Goal: Navigation & Orientation: Find specific page/section

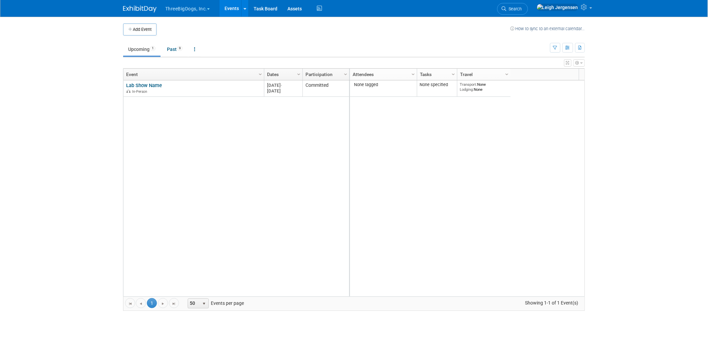
click at [199, 7] on button "ThreeBigDogs, Inc." at bounding box center [192, 7] width 54 height 15
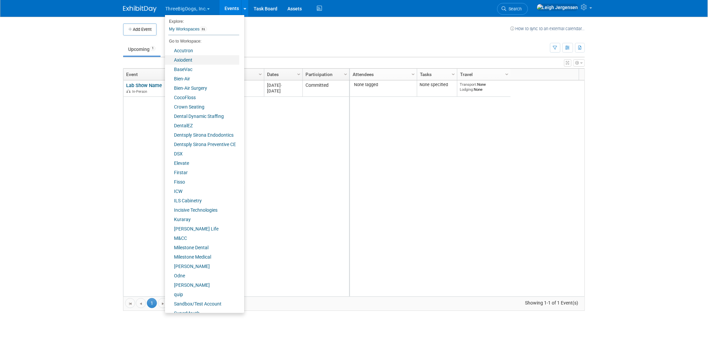
click at [189, 59] on link "Axiodent" at bounding box center [202, 59] width 74 height 9
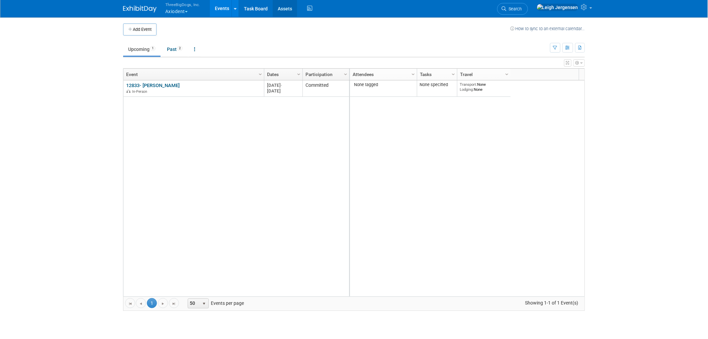
click at [288, 9] on link "Assets" at bounding box center [285, 8] width 24 height 17
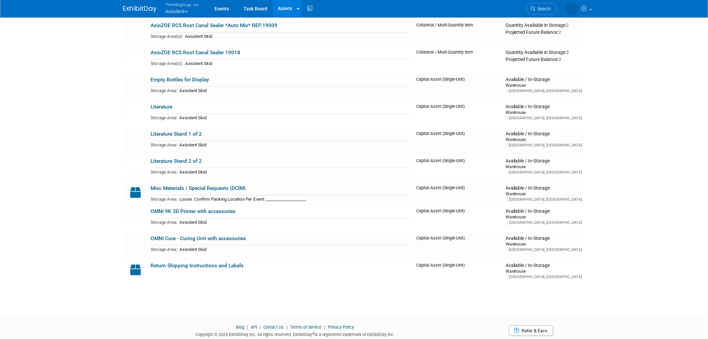
scroll to position [1277, 0]
